Goal: Task Accomplishment & Management: Use online tool/utility

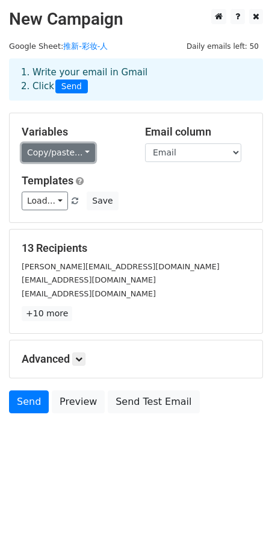
click at [60, 150] on link "Copy/paste..." at bounding box center [59, 152] width 74 height 19
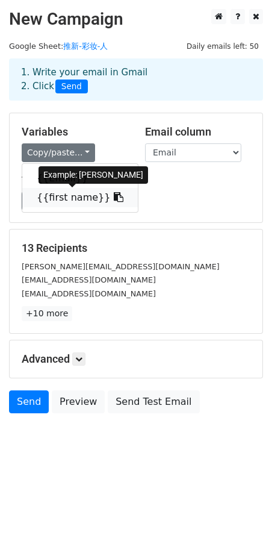
click at [64, 194] on link "{{first name}}" at bounding box center [80, 197] width 116 height 19
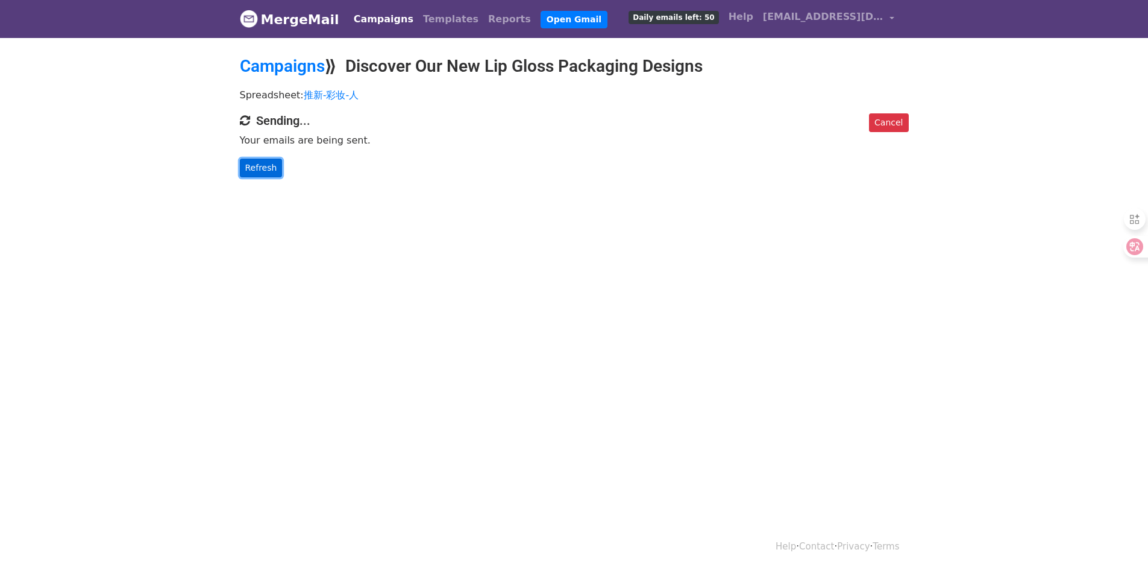
click at [275, 170] on link "Refresh" at bounding box center [261, 168] width 43 height 19
click at [384, 17] on link "Campaigns" at bounding box center [383, 19] width 69 height 24
